Goal: Task Accomplishment & Management: Use online tool/utility

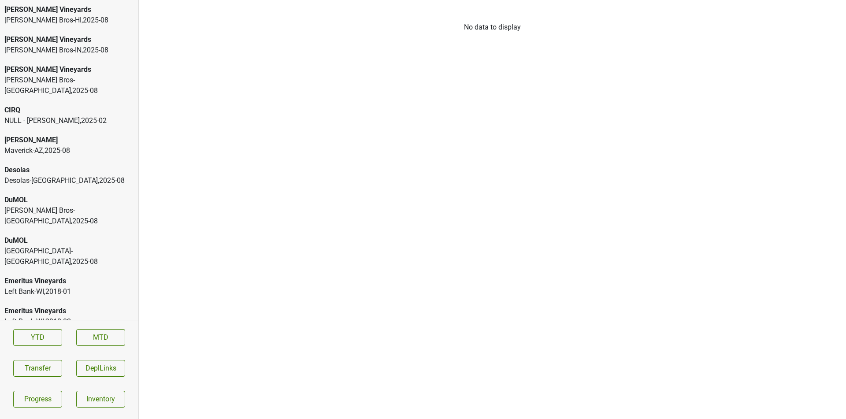
click at [109, 105] on div "CIRQ" at bounding box center [69, 110] width 130 height 11
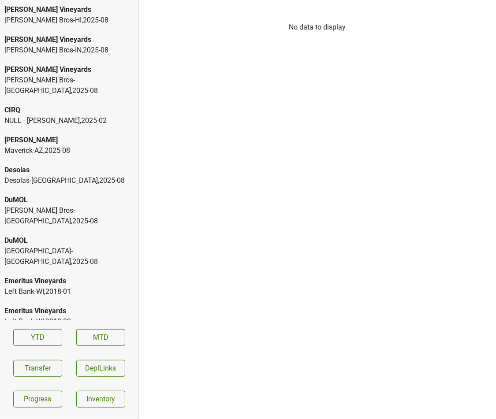
click at [122, 135] on div "Colgin" at bounding box center [69, 140] width 130 height 11
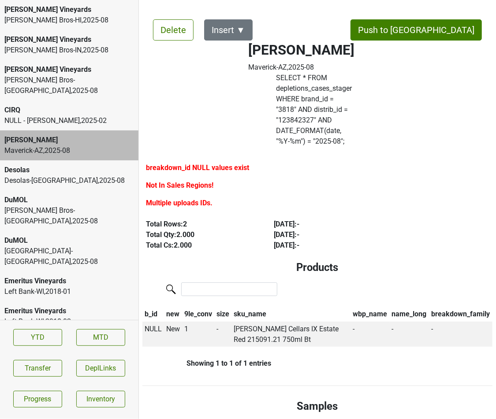
click at [228, 8] on div "Distributors List Delete Insert ▼ Push to DC Colgin Maverick-AZ , 2025 - 08 SEL…" at bounding box center [317, 209] width 357 height 419
click at [228, 31] on button "Insert ▼" at bounding box center [228, 29] width 48 height 21
click at [120, 165] on div "Desolas" at bounding box center [69, 170] width 130 height 11
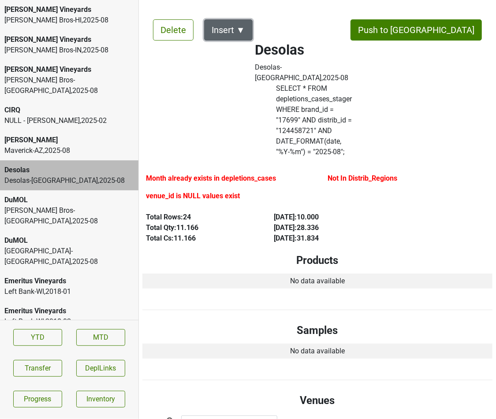
click at [239, 28] on button "Insert ▼" at bounding box center [228, 29] width 48 height 21
click at [98, 195] on div "DuMOL" at bounding box center [69, 200] width 130 height 11
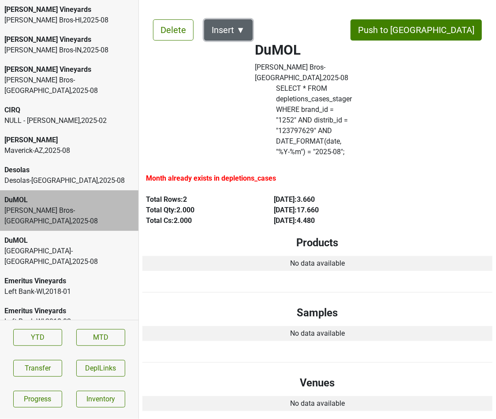
click at [225, 33] on button "Insert ▼" at bounding box center [228, 29] width 48 height 21
click at [85, 246] on div "Monterey-CA , 2025 - 08" at bounding box center [69, 256] width 130 height 21
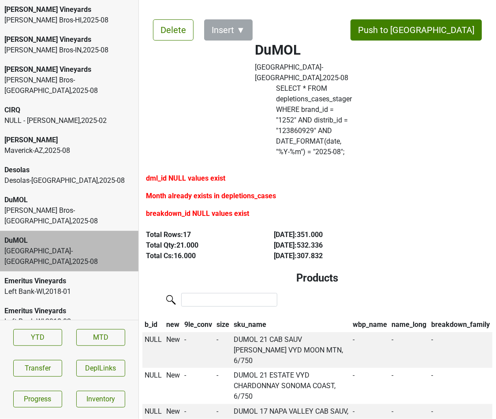
click at [78, 276] on div "Emeritus Vineyards" at bounding box center [69, 281] width 130 height 11
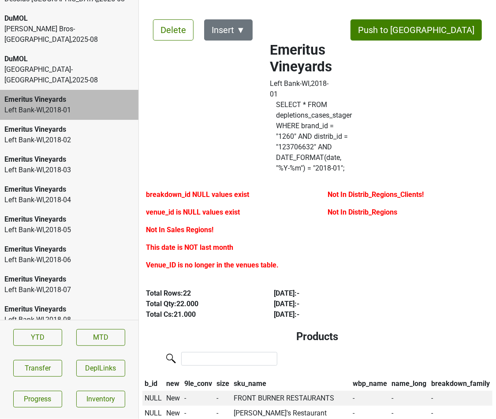
scroll to position [201, 0]
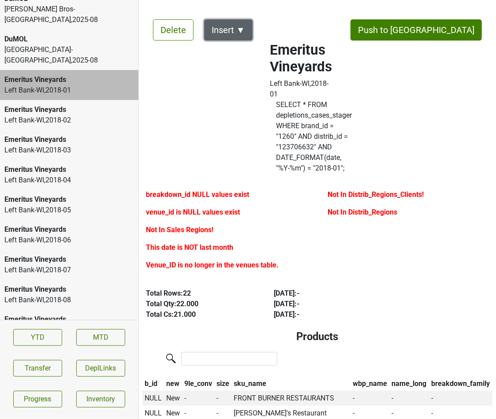
click at [238, 33] on button "Insert ▼" at bounding box center [228, 29] width 48 height 21
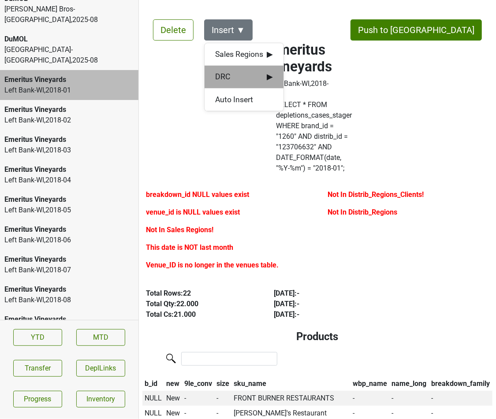
click at [271, 71] on span "▶" at bounding box center [270, 76] width 6 height 11
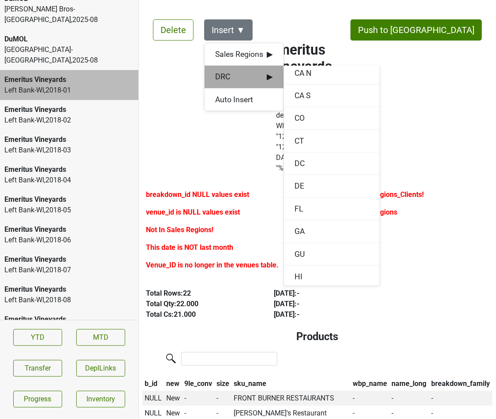
scroll to position [0, 0]
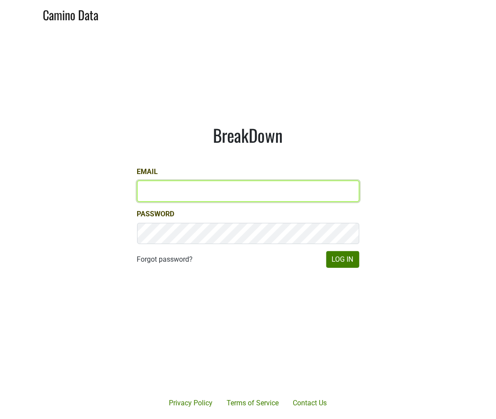
click at [249, 187] on input "Email" at bounding box center [248, 191] width 222 height 21
type input "matt@dumol.com"
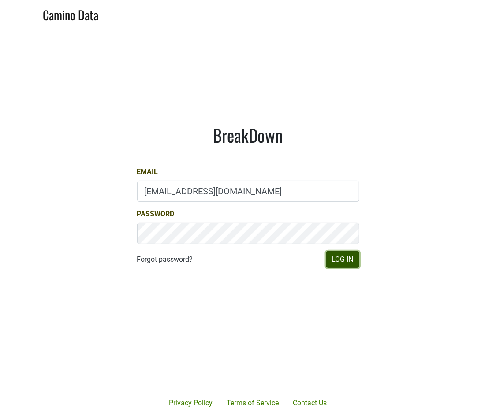
click at [348, 257] on button "Log In" at bounding box center [342, 259] width 33 height 17
click at [344, 261] on button "Log In" at bounding box center [342, 259] width 33 height 17
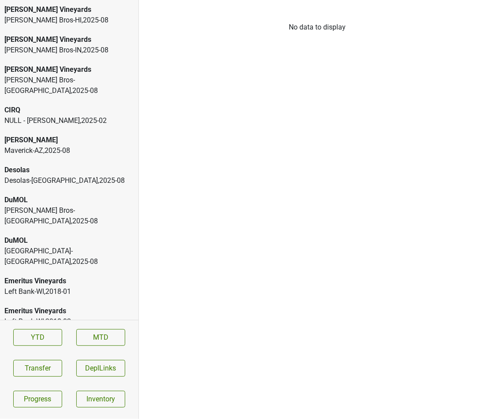
click at [96, 80] on div "Johnson Bros-MN , 2025 - 08" at bounding box center [69, 85] width 130 height 21
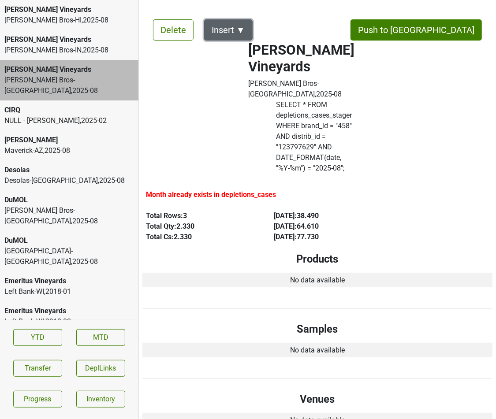
click at [236, 32] on button "Insert ▼" at bounding box center [228, 29] width 48 height 21
click at [110, 286] on div "Left Bank-WI , 2018 - 01" at bounding box center [69, 291] width 130 height 11
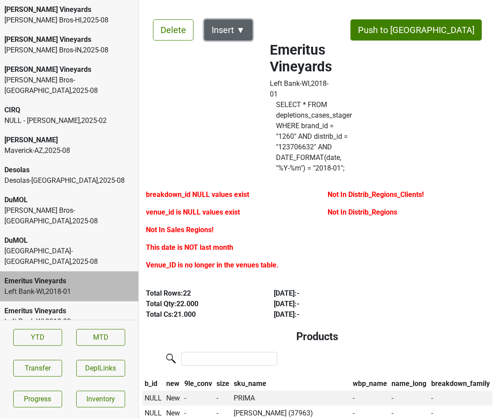
click at [235, 32] on button "Insert ▼" at bounding box center [228, 29] width 48 height 21
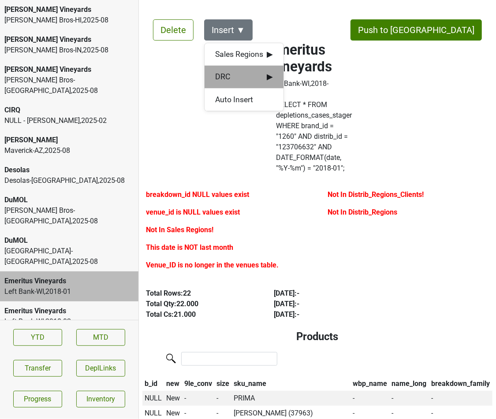
click at [254, 69] on div "DRC ▶" at bounding box center [243, 77] width 79 height 22
click at [122, 306] on div "Emeritus Vineyards" at bounding box center [69, 311] width 130 height 11
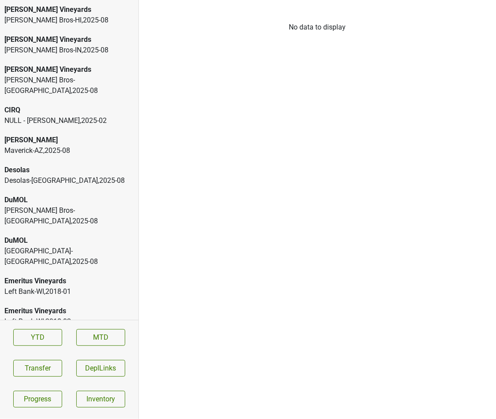
click at [104, 276] on div "Emeritus Vineyards" at bounding box center [69, 281] width 130 height 11
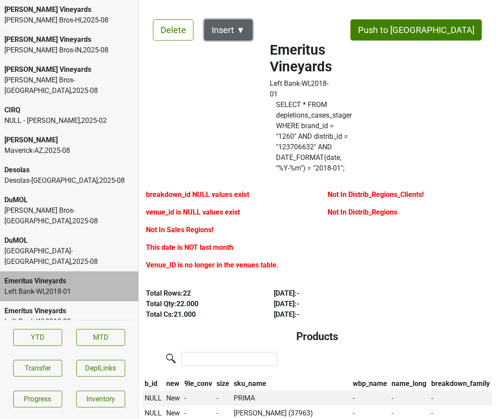
click at [242, 32] on button "Insert ▼" at bounding box center [228, 29] width 48 height 21
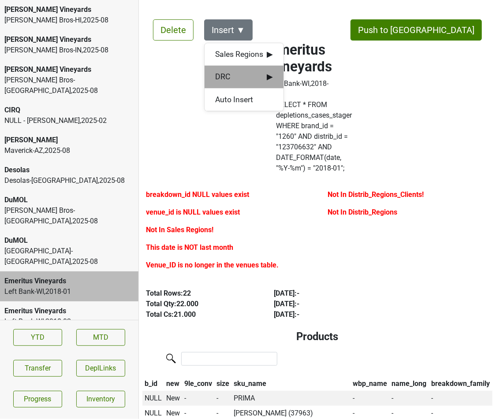
click at [246, 76] on span "DRC ▶" at bounding box center [244, 76] width 58 height 11
click at [117, 306] on div "Emeritus Vineyards" at bounding box center [69, 311] width 130 height 11
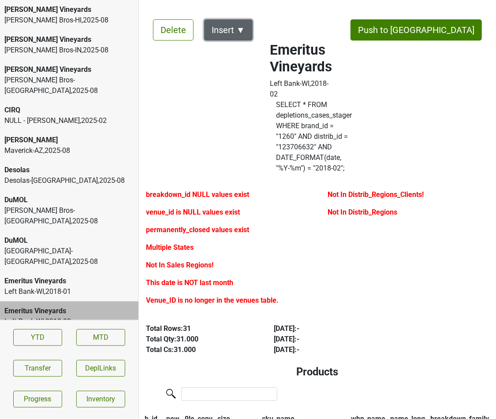
click at [246, 24] on button "Insert ▼" at bounding box center [228, 29] width 48 height 21
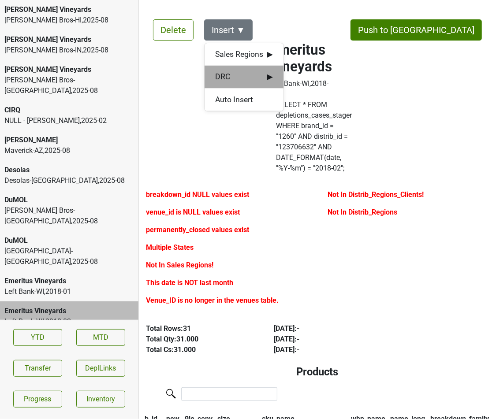
click at [256, 74] on span "DRC ▶" at bounding box center [244, 76] width 58 height 11
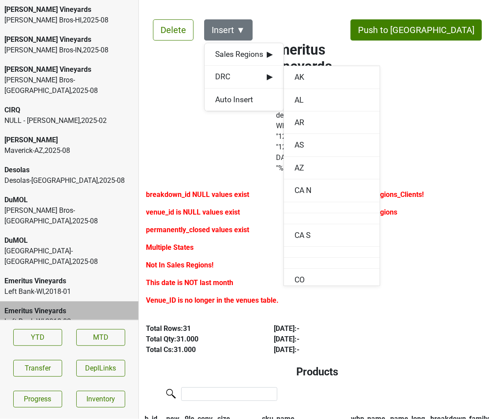
click at [97, 276] on div "Emeritus Vineyards" at bounding box center [69, 281] width 130 height 11
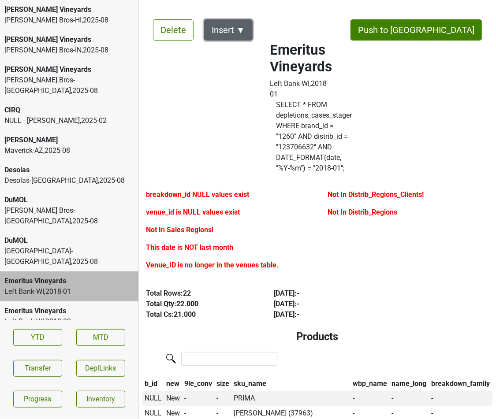
click at [234, 30] on button "Insert ▼" at bounding box center [228, 29] width 48 height 21
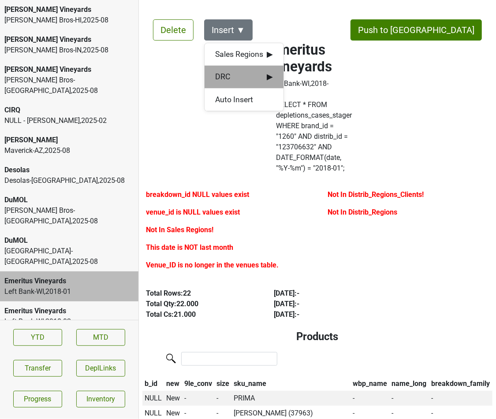
click at [244, 78] on span "DRC ▶" at bounding box center [244, 76] width 58 height 11
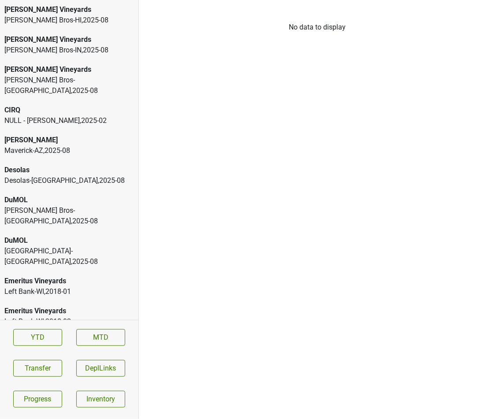
click at [120, 276] on div "Emeritus Vineyards" at bounding box center [69, 281] width 130 height 11
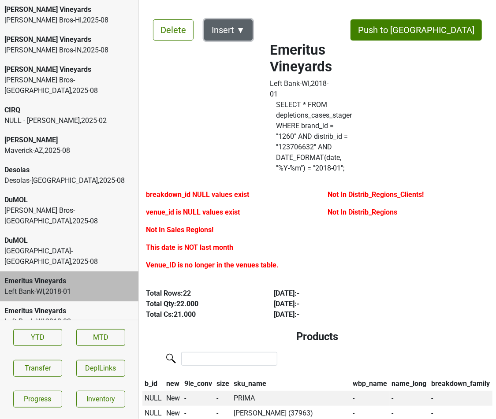
click at [211, 32] on button "Insert ▼" at bounding box center [228, 29] width 48 height 21
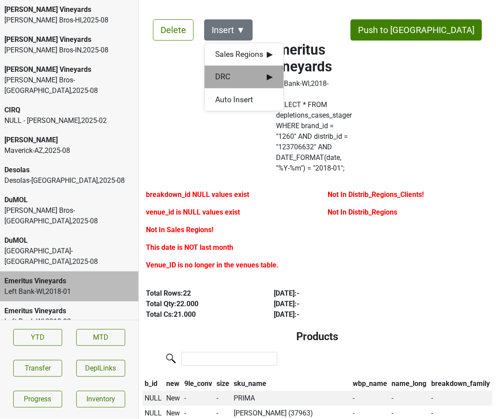
click at [233, 70] on div "DRC ▶" at bounding box center [243, 77] width 79 height 22
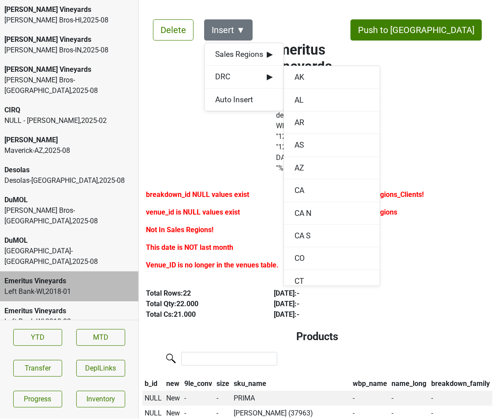
click at [252, 78] on span "DRC ▶" at bounding box center [244, 76] width 58 height 11
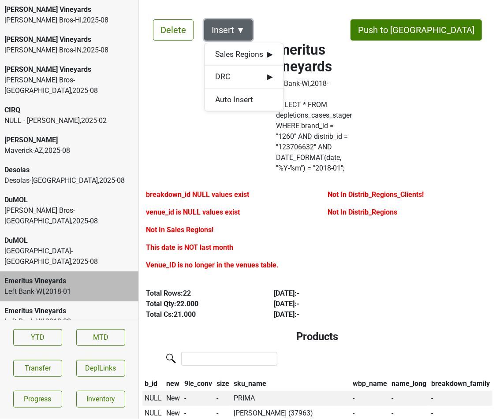
click at [245, 32] on button "Insert ▼" at bounding box center [228, 29] width 48 height 21
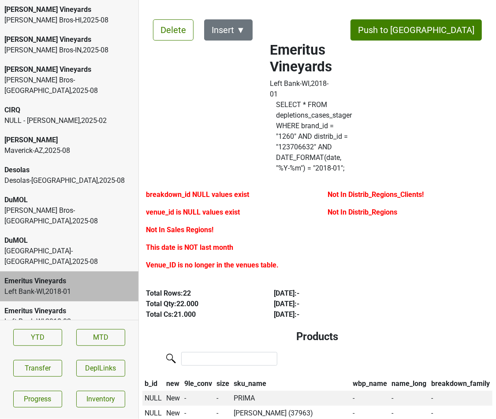
click at [320, 100] on label "SELECT * FROM depletions_cases_stager WHERE brand_id = " 1260 " AND distrib_id …" at bounding box center [314, 137] width 76 height 74
click at [243, 22] on button "Insert ▼" at bounding box center [228, 29] width 48 height 21
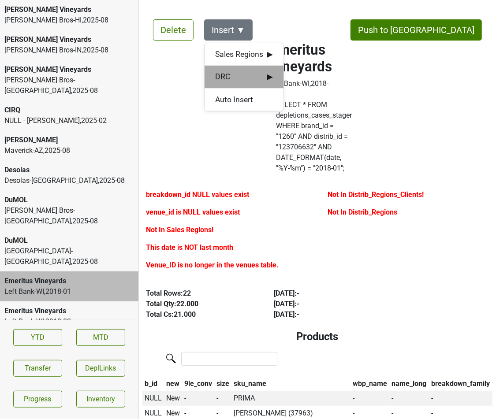
click at [263, 74] on span "DRC ▶" at bounding box center [244, 76] width 58 height 11
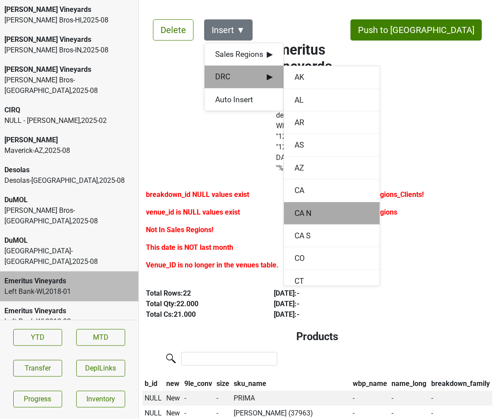
click at [317, 208] on div "CA N" at bounding box center [332, 213] width 96 height 22
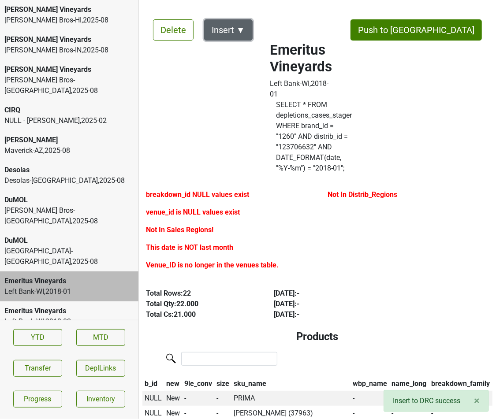
click at [241, 31] on button "Insert ▼" at bounding box center [228, 29] width 48 height 21
click at [126, 316] on div "Left Bank-[GEOGRAPHIC_DATA] , 2018 - 02" at bounding box center [69, 321] width 130 height 11
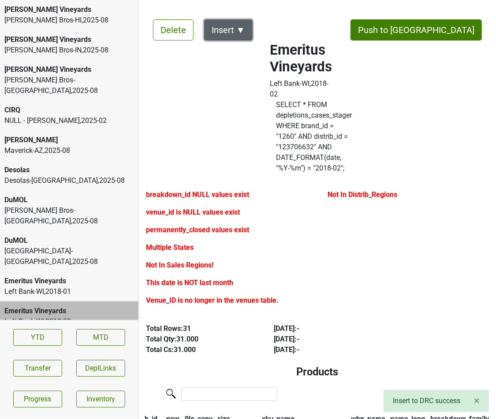
click at [227, 29] on button "Insert ▼" at bounding box center [228, 29] width 48 height 21
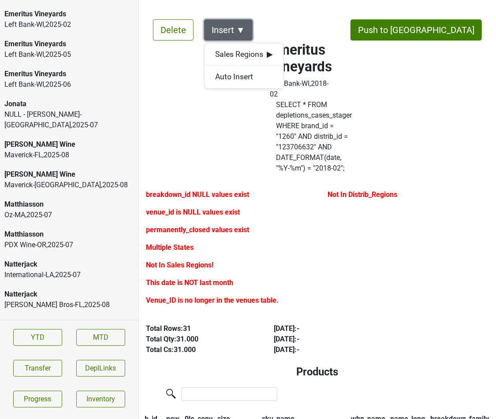
scroll to position [1667, 0]
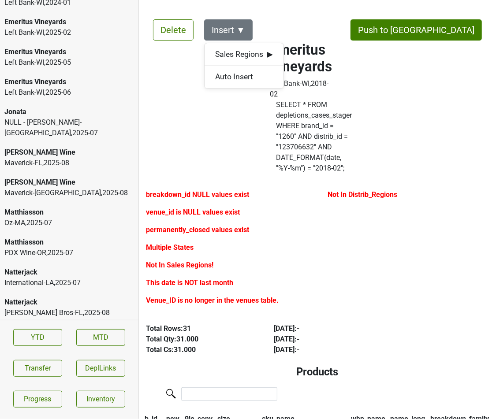
click at [100, 147] on div "Mary Taylor Wine" at bounding box center [69, 152] width 130 height 11
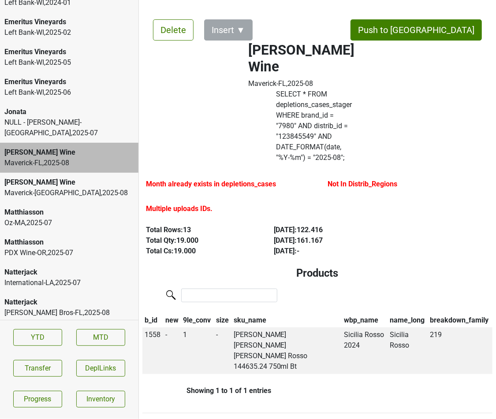
click at [115, 177] on div "Mary Taylor Wine" at bounding box center [69, 182] width 130 height 11
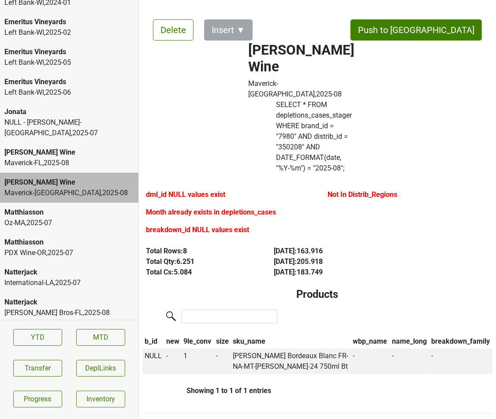
click at [110, 218] on div "Oz-MA , 2025 - 07" at bounding box center [69, 223] width 130 height 11
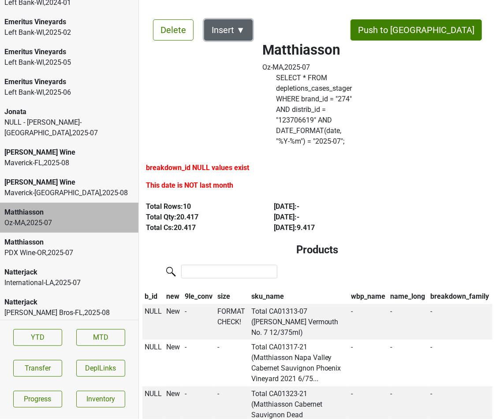
click at [226, 29] on button "Insert ▼" at bounding box center [228, 29] width 48 height 21
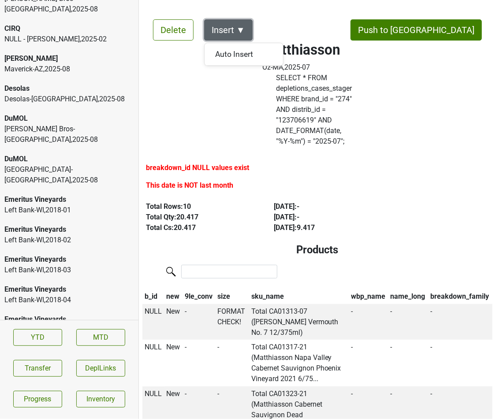
scroll to position [86, 0]
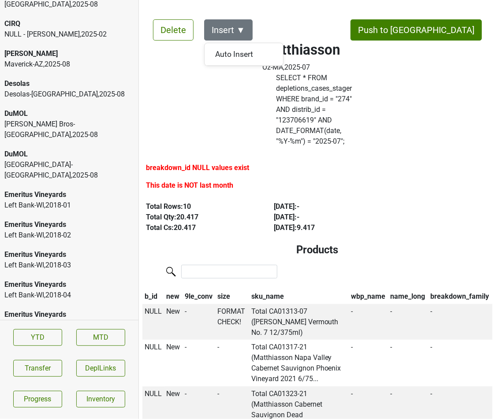
click at [98, 215] on div "Emeritus Vineyards Left Bank-WI , 2018 - 02" at bounding box center [69, 230] width 138 height 30
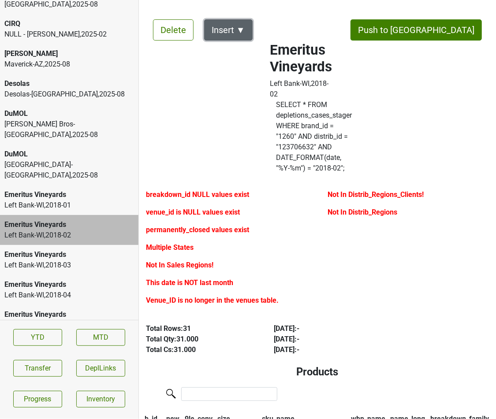
click at [240, 32] on button "Insert ▼" at bounding box center [228, 29] width 48 height 21
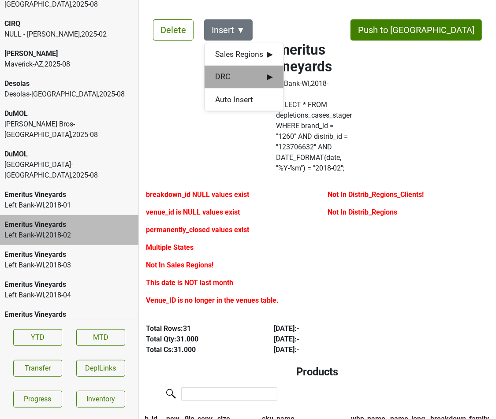
click at [261, 76] on span "DRC ▶" at bounding box center [244, 76] width 58 height 11
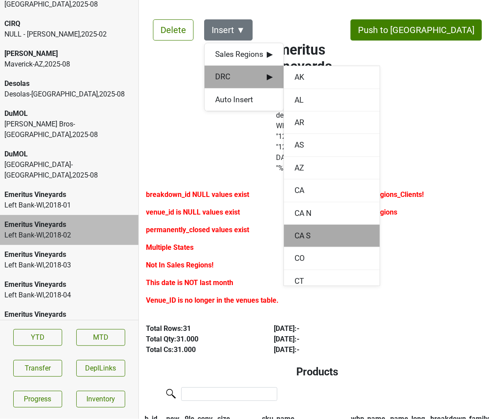
click at [313, 225] on div "CA S" at bounding box center [332, 236] width 96 height 22
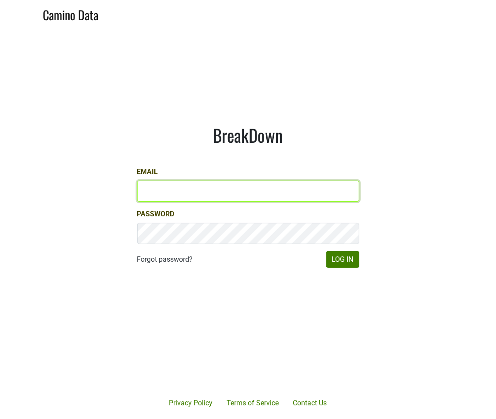
click at [303, 193] on input "Email" at bounding box center [248, 191] width 222 height 21
type input "[EMAIL_ADDRESS][DOMAIN_NAME]"
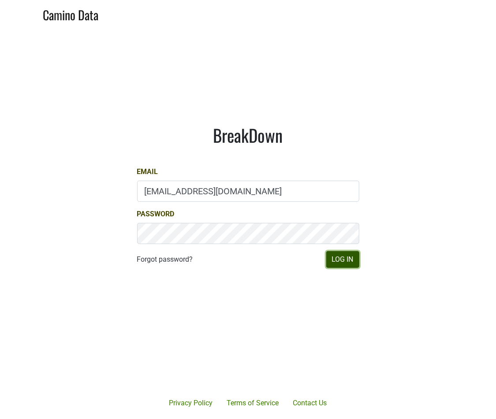
click at [337, 255] on button "Log In" at bounding box center [342, 259] width 33 height 17
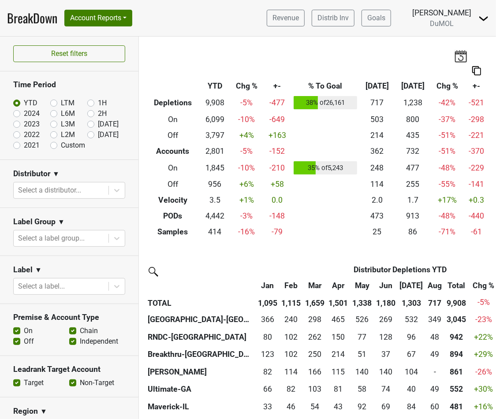
click at [410, 37] on div "Breakdown Type YTD Chg % +- % To Goal Aug ‘[DATE] Chg % +- Depletions 9,908 -5 …" at bounding box center [317, 138] width 357 height 203
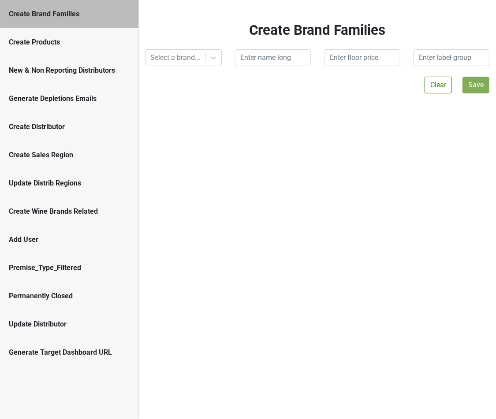
click at [101, 68] on div "New & Non Reporting Distributors" at bounding box center [69, 70] width 121 height 11
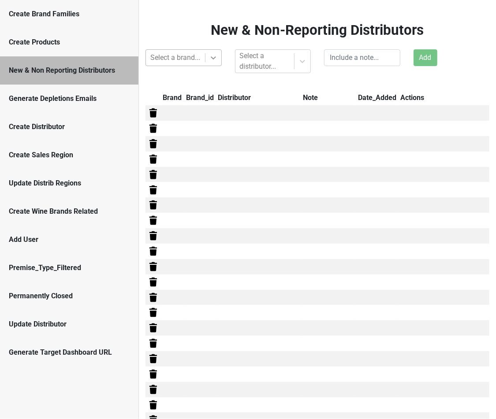
click at [205, 60] on div at bounding box center [213, 58] width 16 height 16
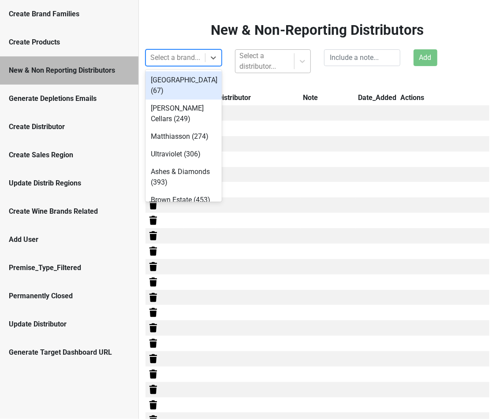
click at [267, 61] on div at bounding box center [265, 61] width 50 height 12
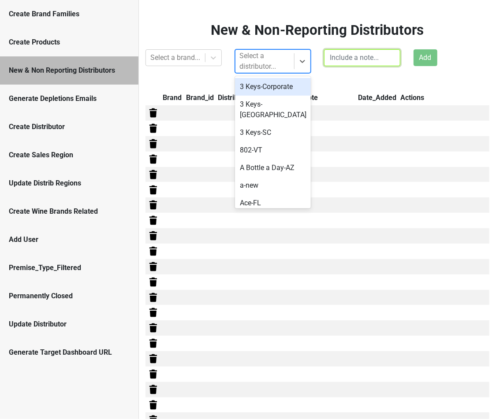
click at [358, 58] on input "text" at bounding box center [362, 57] width 76 height 17
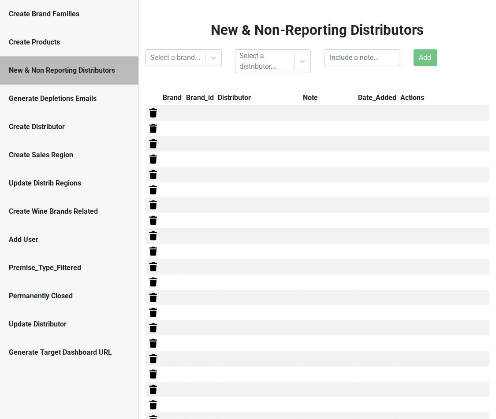
click at [119, 90] on div "Generate Depletions Emails" at bounding box center [69, 99] width 138 height 28
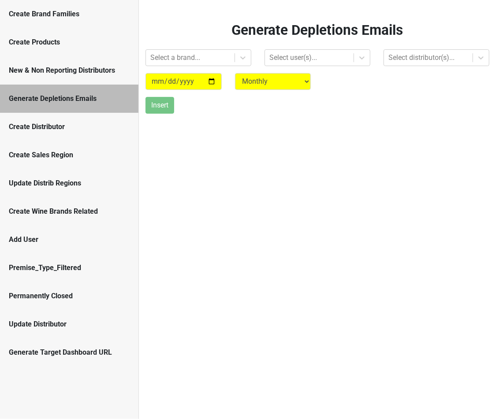
click at [116, 71] on div "New & Non Reporting Distributors" at bounding box center [69, 70] width 121 height 11
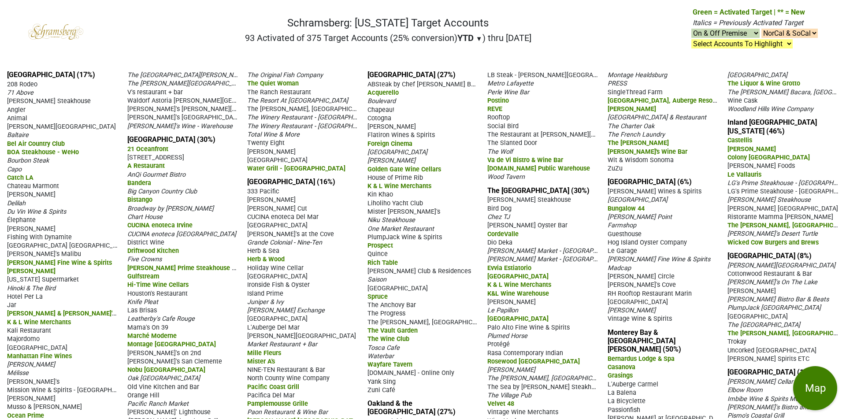
click at [384, 114] on div "Chapeau!" at bounding box center [423, 109] width 111 height 8
click at [401, 88] on span "ABSteak by Chef Akira Back" at bounding box center [425, 84] width 114 height 8
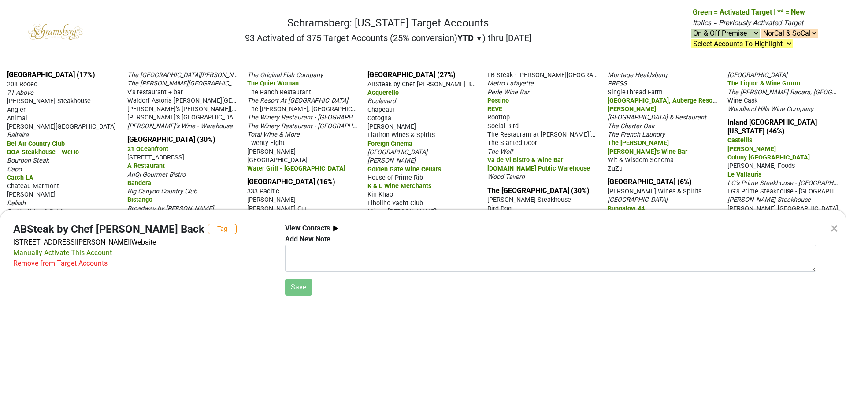
click at [375, 117] on div "× ABSteak by Chef Akira Back Tag 124 Ellis St, San Francisco, CA 94102 | Websit…" at bounding box center [423, 209] width 846 height 419
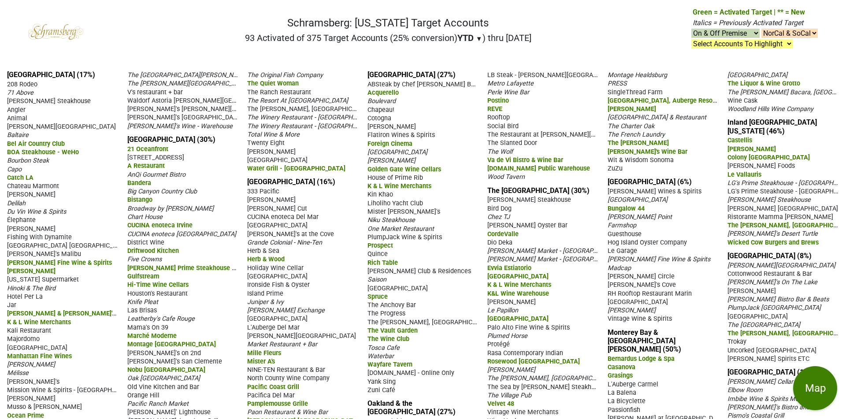
click at [271, 87] on div "The Quiet Woman" at bounding box center [302, 83] width 111 height 8
click at [271, 96] on span "The Ranch Restaurant" at bounding box center [279, 92] width 64 height 7
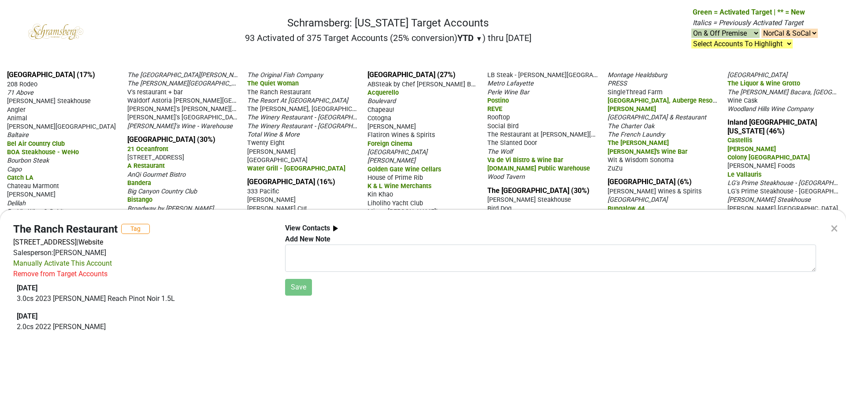
click at [208, 90] on div "× The Ranch Restaurant Tag 1025 E Ball Rd, Anaheim, CA 92805 | Website Salesper…" at bounding box center [423, 209] width 846 height 419
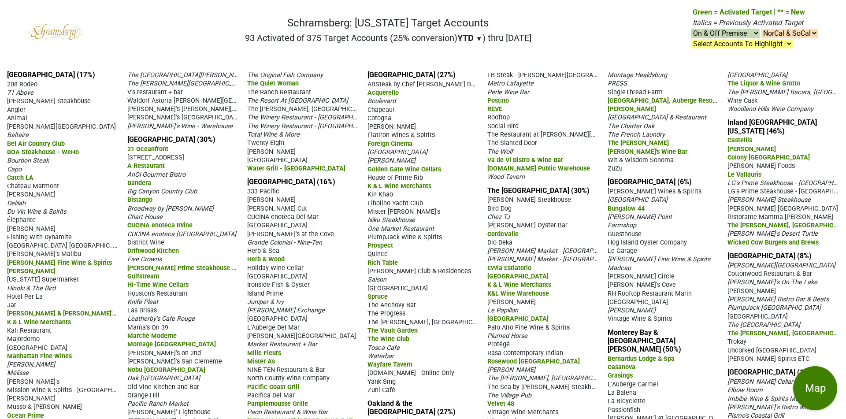
click at [208, 87] on span "The Ritz-Carlton, Marina del Rey" at bounding box center [187, 83] width 121 height 8
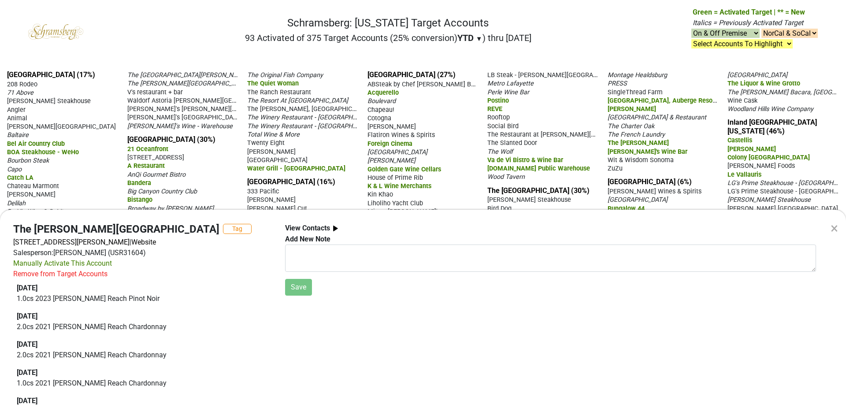
click at [339, 61] on div "× The Ritz-Carlton, Marina del Rey Tag 4375 Admiralty Way, Marina del Rey, CA 9…" at bounding box center [423, 209] width 846 height 419
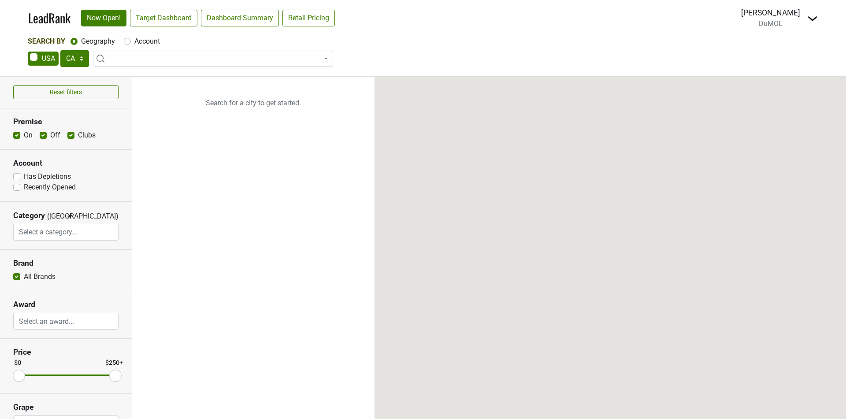
select select "CA"
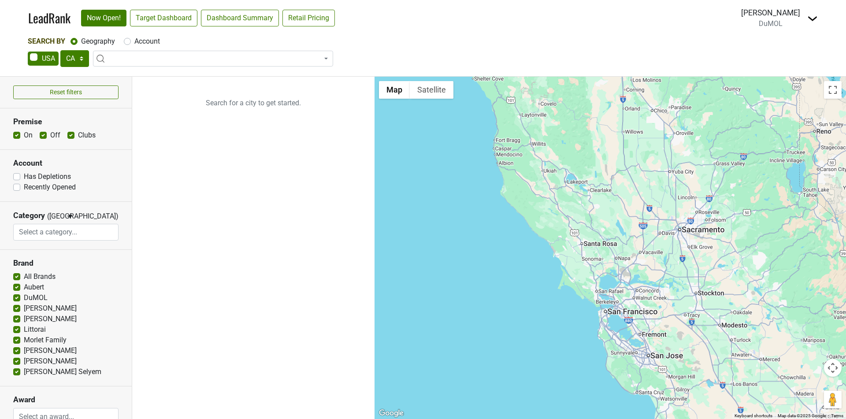
click at [134, 43] on label "Account" at bounding box center [147, 41] width 26 height 11
click at [126, 43] on input "Account" at bounding box center [127, 40] width 7 height 9
radio input "true"
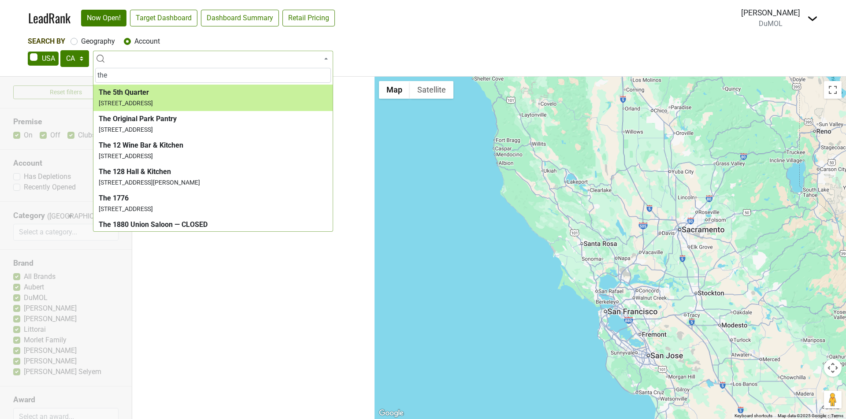
type input "the"
select select "59270"
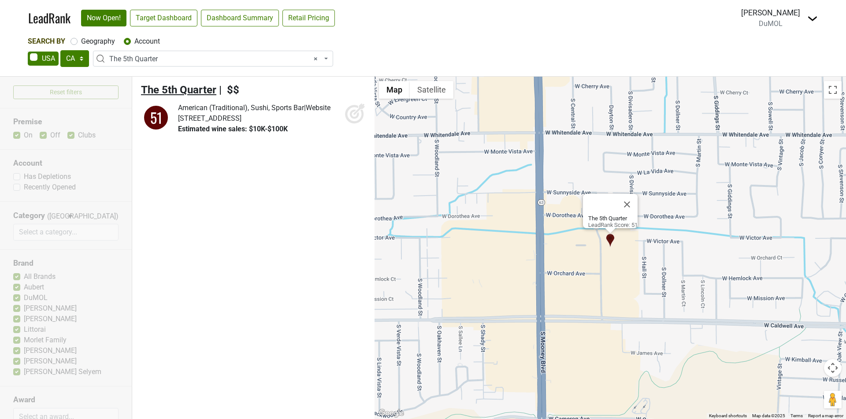
click at [196, 89] on span "The 5th Quarter" at bounding box center [178, 90] width 75 height 12
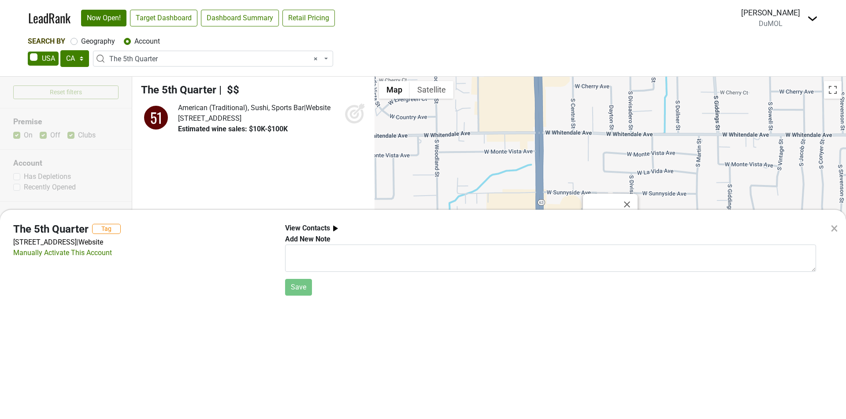
click at [338, 82] on div "× The 5th Quarter Tag 3360 S Fairway St, Visalia, CA 93277 | Website Manually A…" at bounding box center [423, 209] width 846 height 419
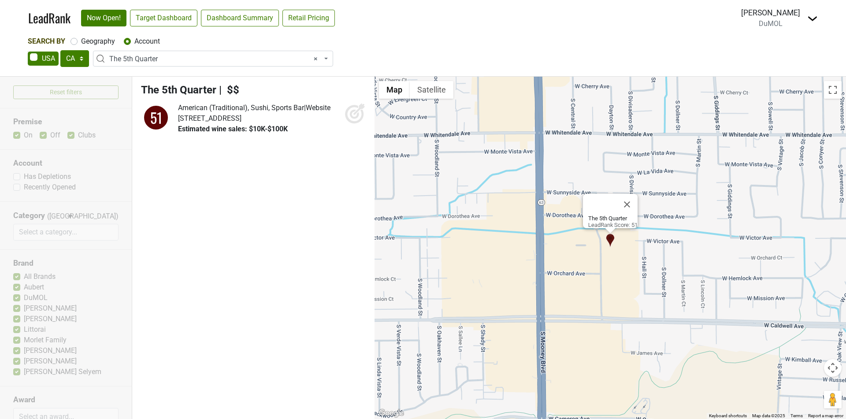
select select
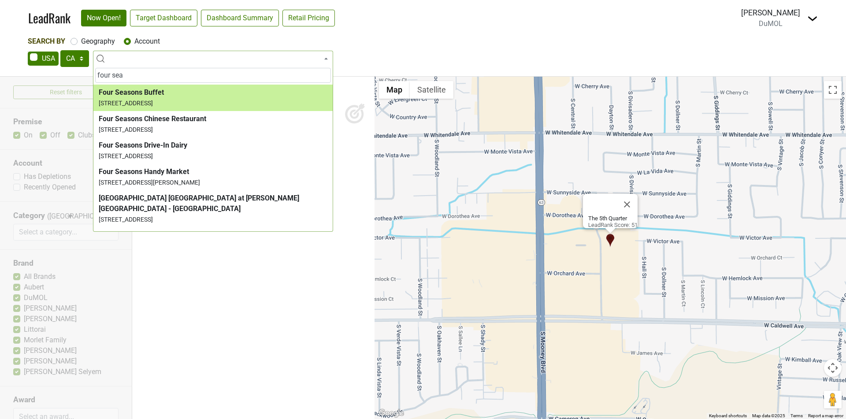
type input "four sea"
click at [187, 18] on link "Target Dashboard" at bounding box center [163, 18] width 67 height 17
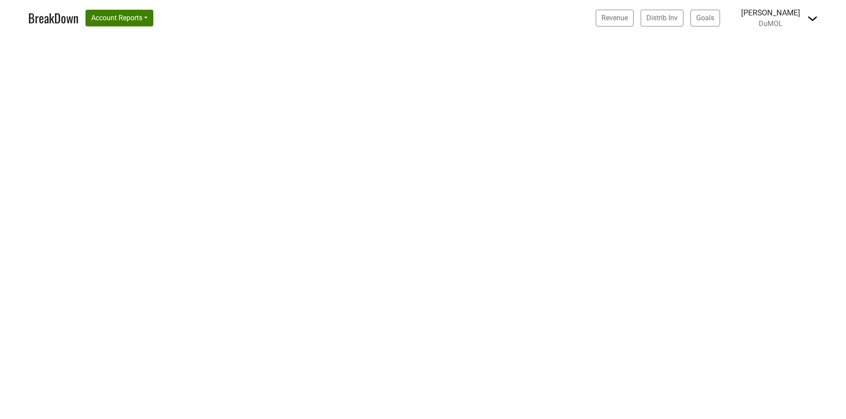
select select "CA"
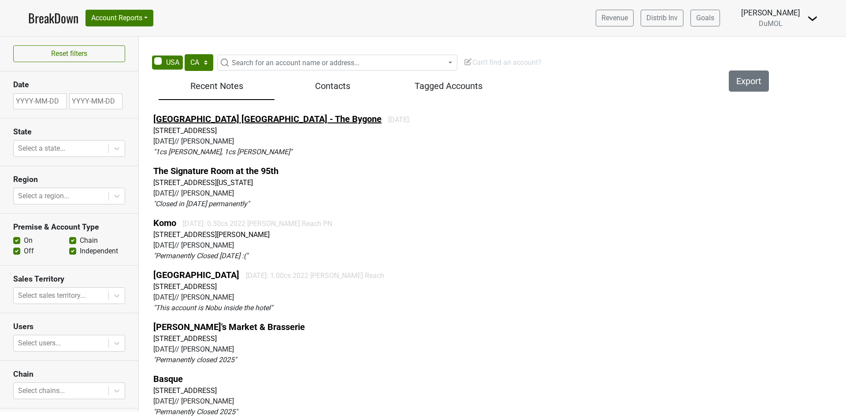
click at [253, 116] on link "Four Seasons Hotel Baltimore - The Bygone" at bounding box center [267, 119] width 228 height 11
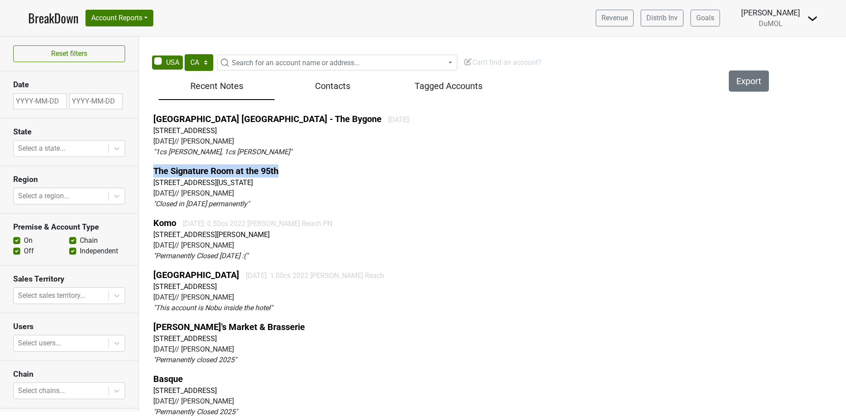
drag, startPoint x: 286, startPoint y: 170, endPoint x: 151, endPoint y: 164, distance: 135.4
click at [151, 164] on div "Four Seasons Hotel Baltimore - The Bygone 2025-07-08: 200 International Dr, Bal…" at bounding box center [497, 267] width 709 height 316
copy link "The Signature Room at the 95th"
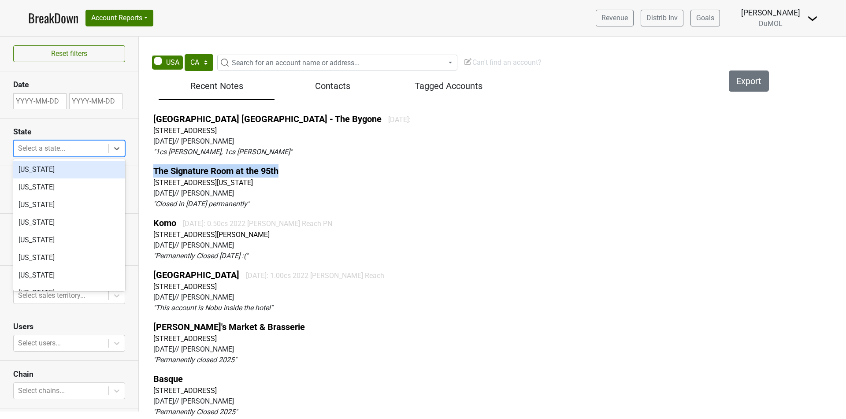
click at [74, 146] on div at bounding box center [61, 148] width 86 height 12
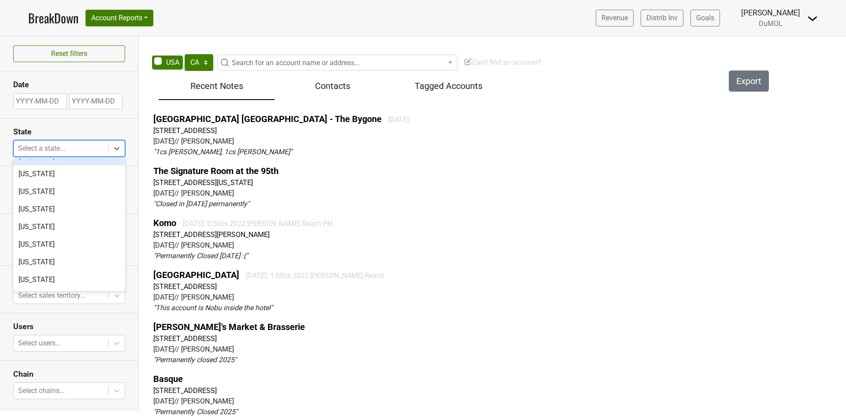
scroll to position [13, 0]
click at [74, 224] on div "California" at bounding box center [69, 227] width 112 height 18
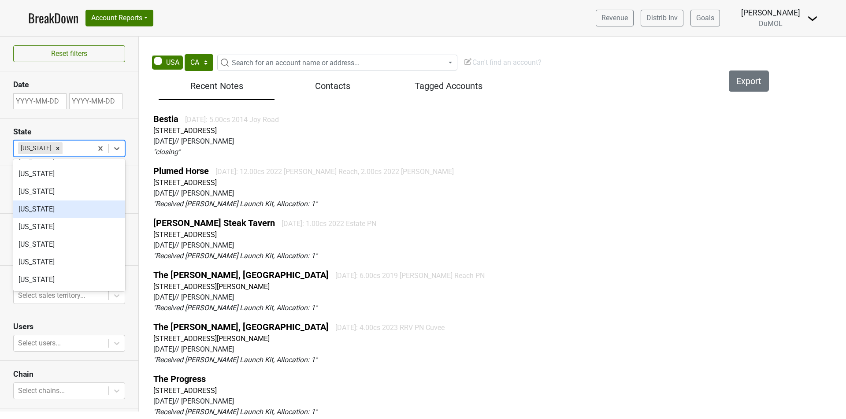
click at [134, 130] on section "State option California, selected. option Arkansas focused, 4 of 51. 51 results…" at bounding box center [69, 143] width 138 height 48
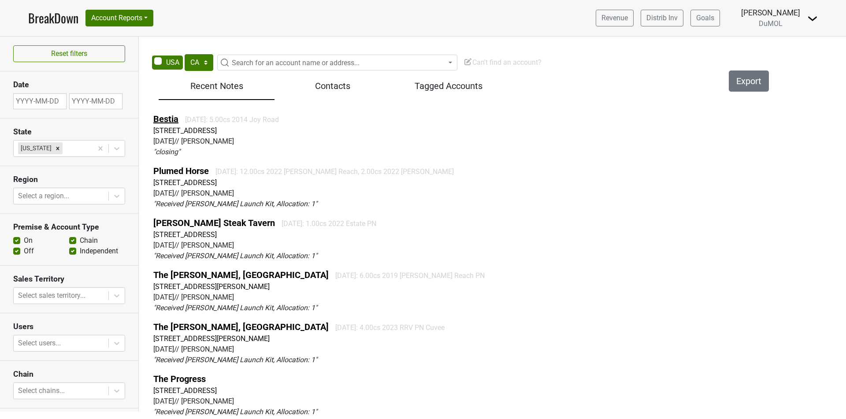
click at [168, 119] on link "Bestia" at bounding box center [165, 119] width 25 height 11
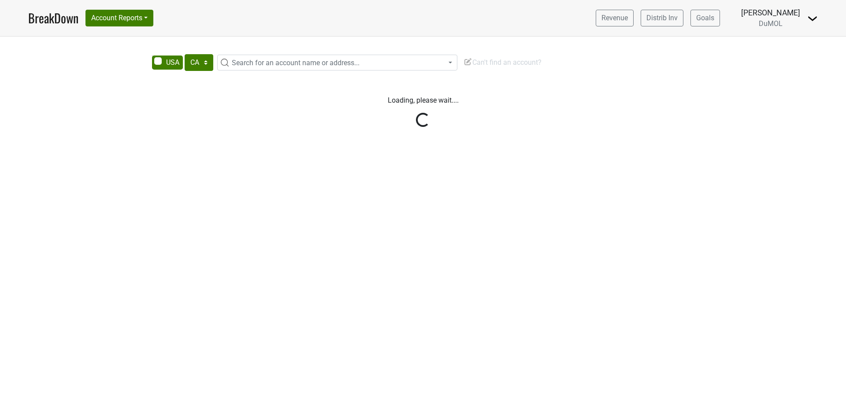
select select "CA"
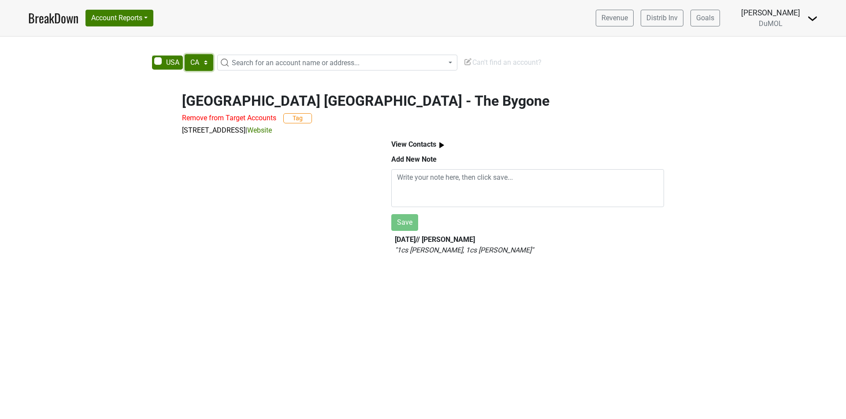
click at [208, 61] on select "AK AL AR AZ CA CO CT DC DE FL [GEOGRAPHIC_DATA] HI IA ID IL IN KS [GEOGRAPHIC_D…" at bounding box center [199, 62] width 29 height 17
click at [675, 0] on html "BreakDown Account Reports SuperRanker Map Award Progress Chain Compliance CRM N…" at bounding box center [423, 209] width 846 height 419
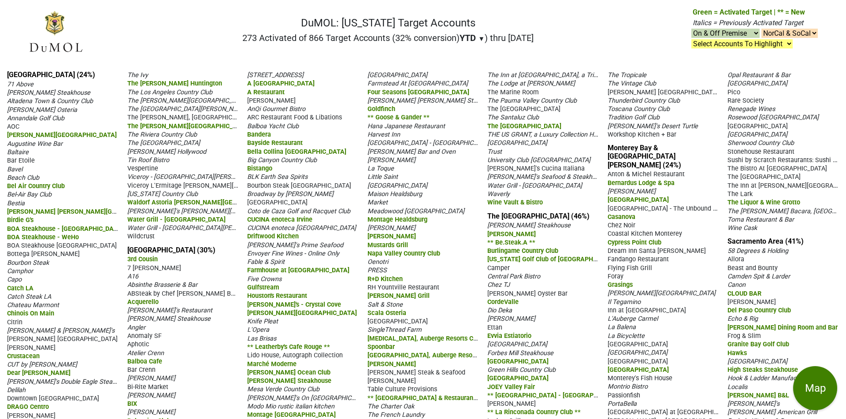
click at [19, 203] on span "Bestia" at bounding box center [16, 203] width 18 height 7
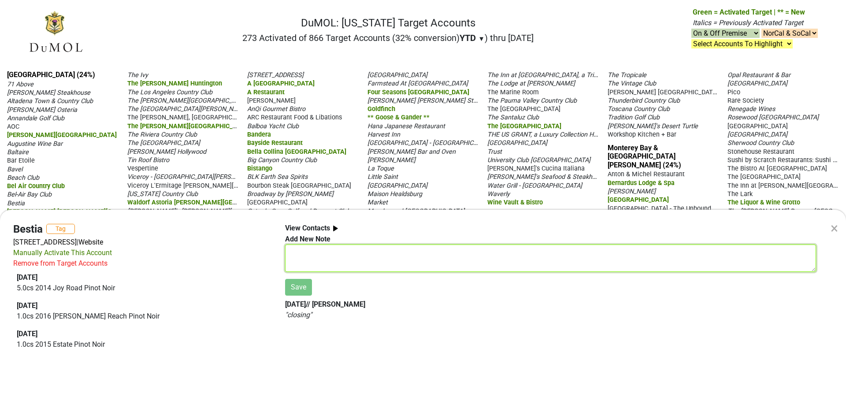
click at [375, 256] on textarea at bounding box center [550, 258] width 531 height 27
type textarea "test"
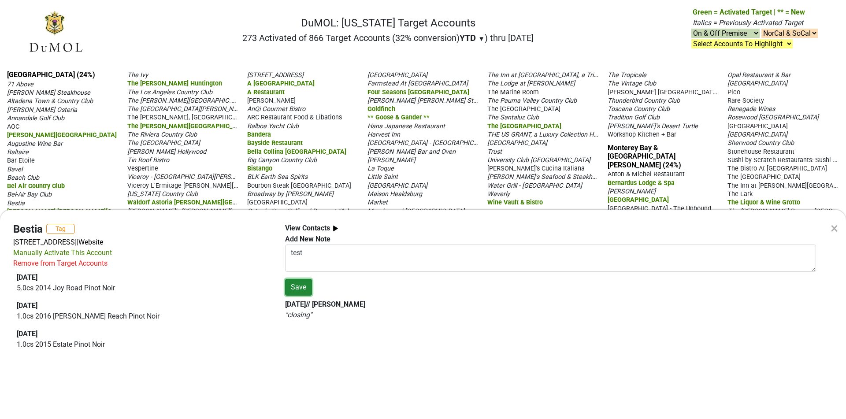
click at [306, 290] on button "Save" at bounding box center [298, 287] width 27 height 17
drag, startPoint x: 286, startPoint y: 333, endPoint x: 369, endPoint y: 328, distance: 83.8
click at [316, 329] on b "// [PERSON_NAME]" at bounding box center [314, 332] width 59 height 8
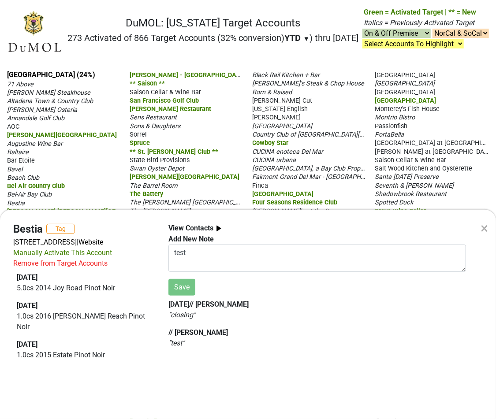
click at [126, 150] on div "× Bestia Tag 2121 E 7th Pl, Los Angeles, CA 90021 | Website Manually Activate T…" at bounding box center [248, 209] width 496 height 419
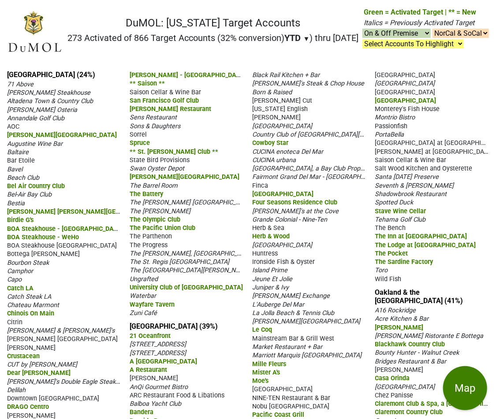
click at [19, 207] on span "Bestia" at bounding box center [16, 203] width 18 height 7
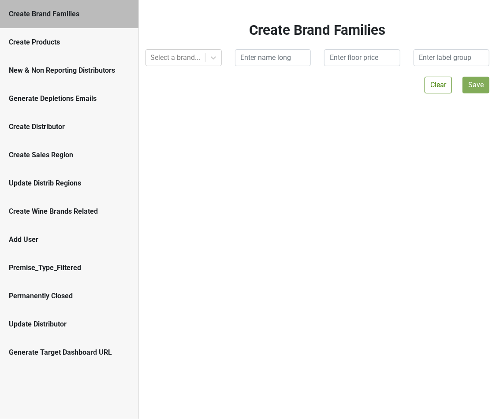
click at [105, 67] on div "New & Non Reporting Distributors" at bounding box center [69, 70] width 121 height 11
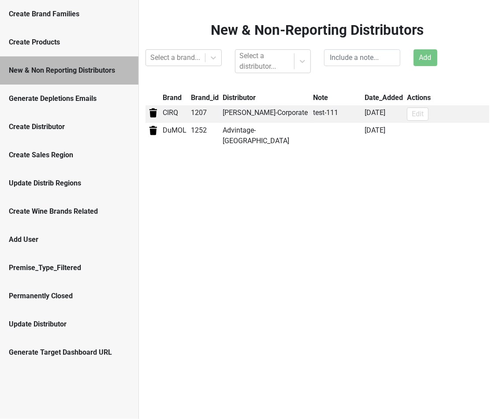
click at [120, 89] on div "Generate Depletions Emails" at bounding box center [69, 99] width 138 height 28
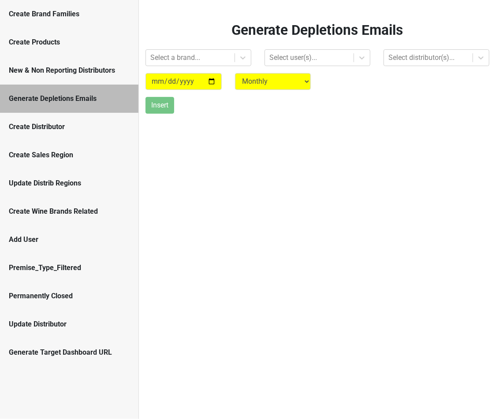
click at [120, 73] on div "New & Non Reporting Distributors" at bounding box center [69, 70] width 121 height 11
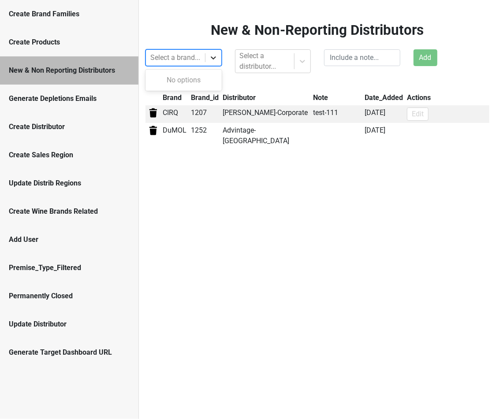
click at [218, 63] on div at bounding box center [213, 58] width 16 height 16
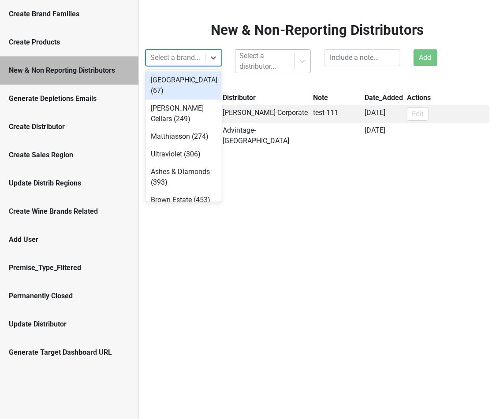
click at [267, 66] on div at bounding box center [265, 61] width 50 height 12
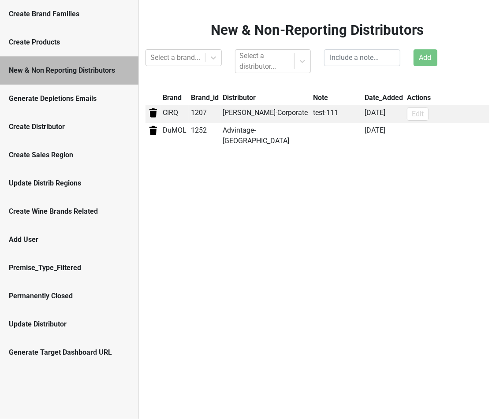
click at [340, 74] on div "New & Non-Reporting Distributors Select a brand... Select a distributor... Add …" at bounding box center [317, 85] width 357 height 126
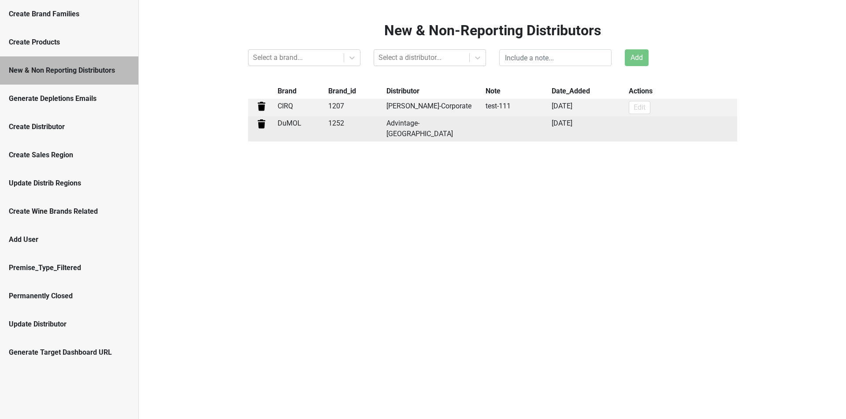
click at [260, 124] on img at bounding box center [261, 124] width 11 height 11
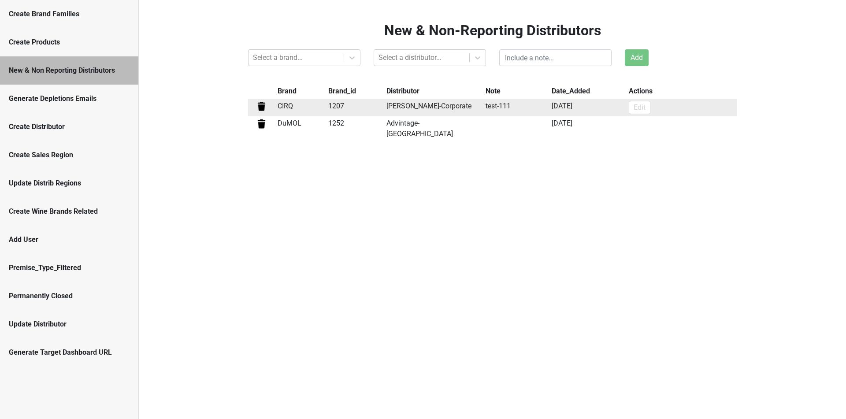
click at [495, 103] on td "Edit" at bounding box center [682, 108] width 110 height 18
click at [495, 106] on button "Edit" at bounding box center [640, 107] width 22 height 13
click at [495, 109] on input "test-111" at bounding box center [516, 106] width 66 height 11
type input "test-2"
click at [495, 108] on button "Save" at bounding box center [641, 107] width 25 height 13
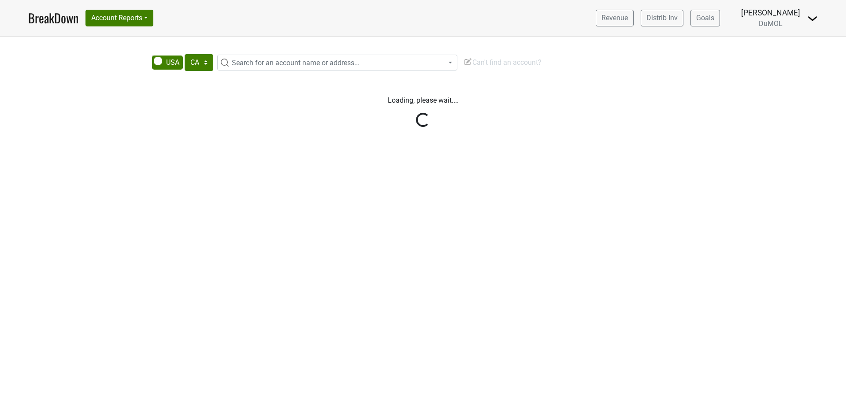
select select "CA"
